Goal: Information Seeking & Learning: Learn about a topic

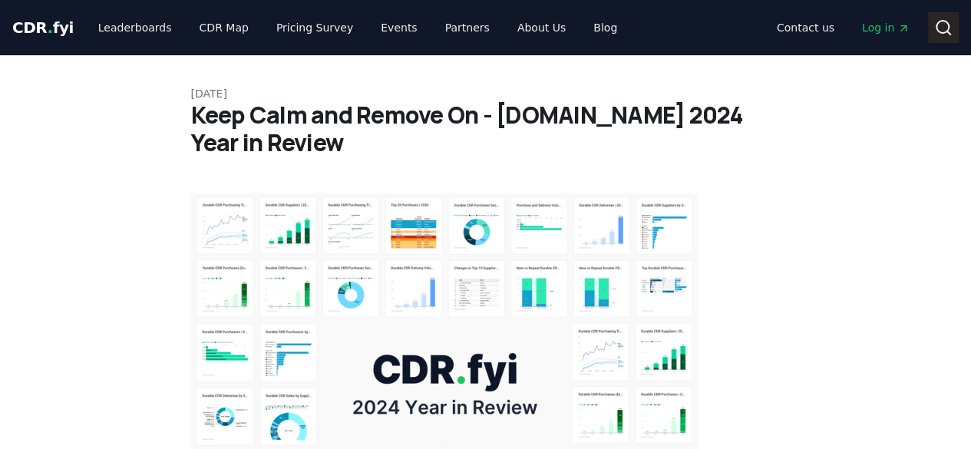
click at [931, 28] on button "Search" at bounding box center [943, 27] width 31 height 31
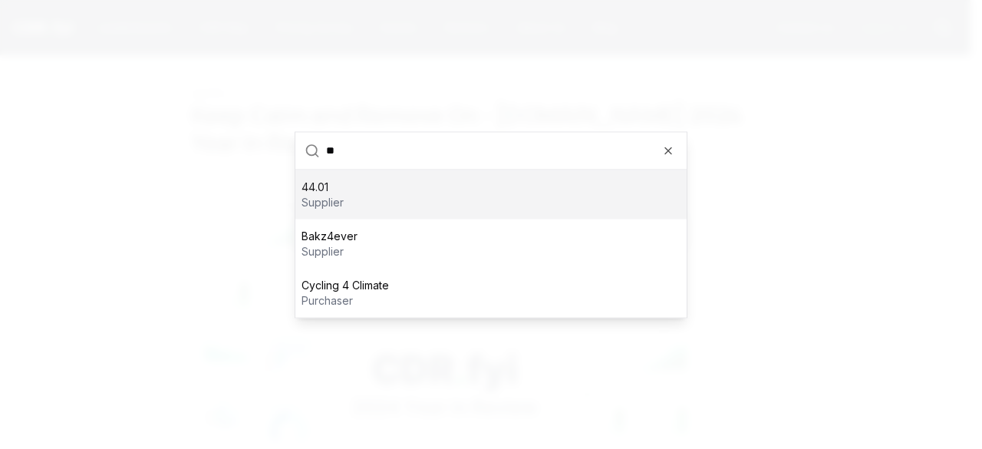
type input "**"
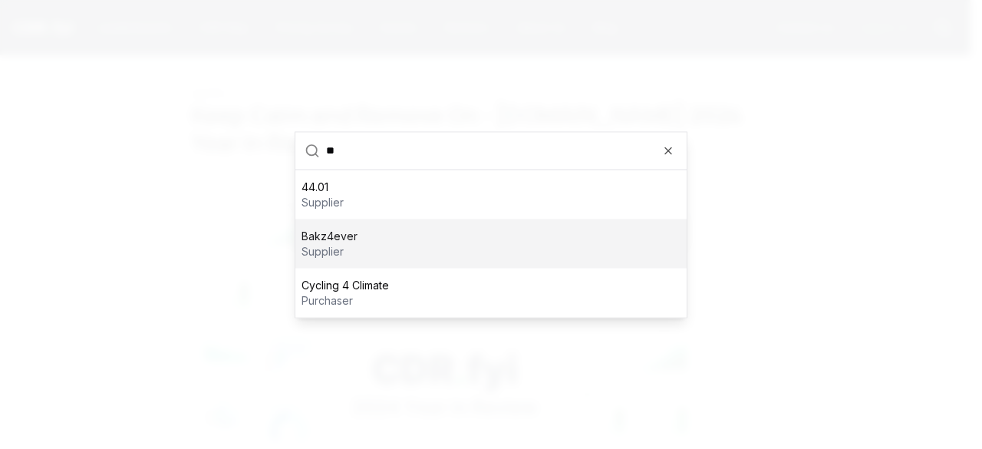
click at [377, 219] on div "Bakz4ever supplier" at bounding box center [490, 243] width 391 height 49
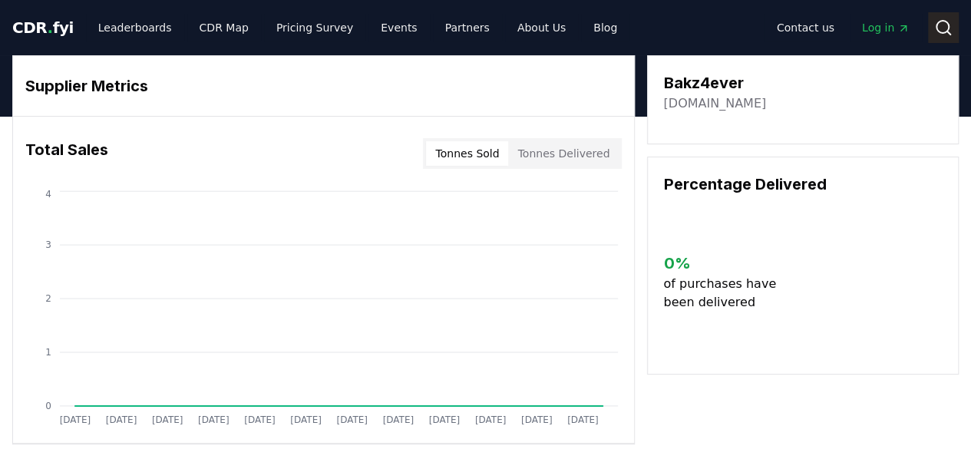
click at [949, 18] on button "Search" at bounding box center [943, 27] width 31 height 31
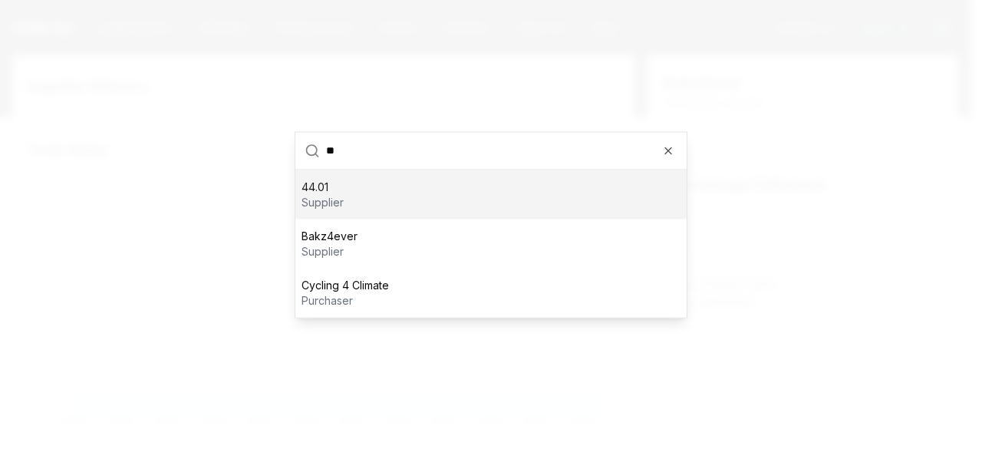
click at [378, 182] on div "44.01 supplier" at bounding box center [490, 194] width 391 height 49
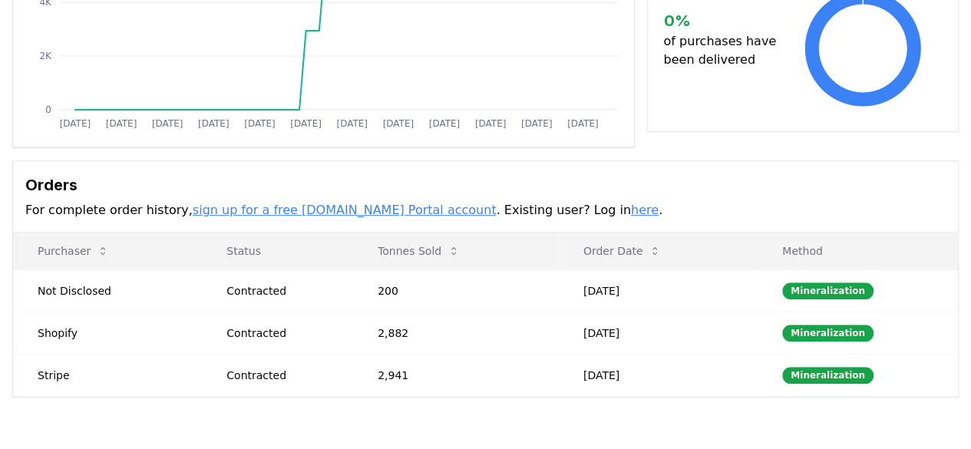
scroll to position [384, 0]
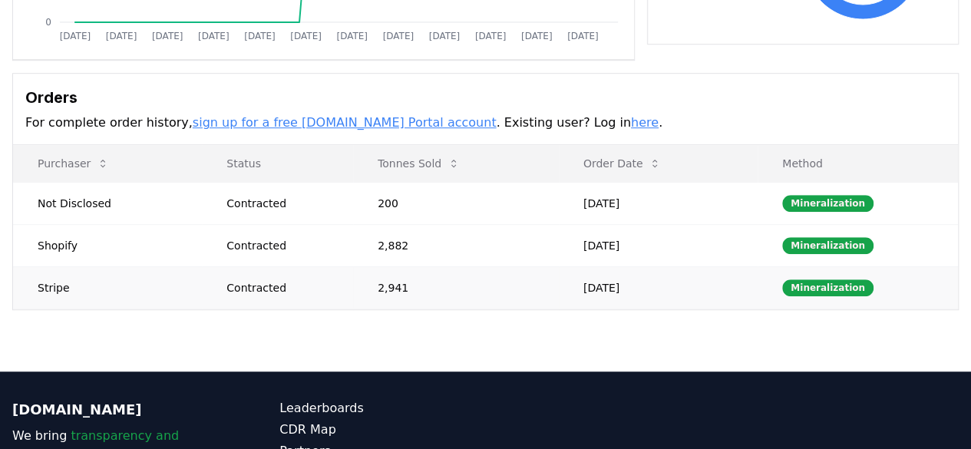
click at [57, 288] on td "Stripe" at bounding box center [107, 287] width 189 height 42
click at [64, 246] on td "Shopify" at bounding box center [107, 245] width 189 height 42
click at [330, 124] on link "sign up for a free [DOMAIN_NAME] Portal account" at bounding box center [345, 122] width 304 height 15
